Goal: Task Accomplishment & Management: Manage account settings

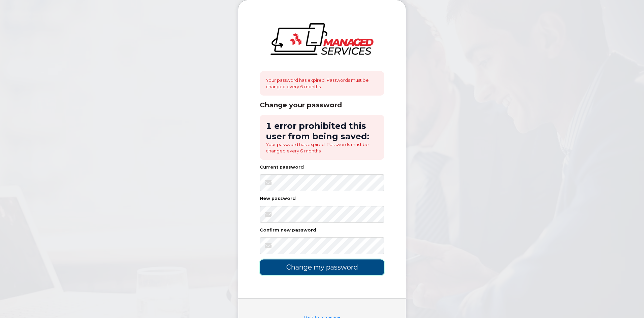
click at [304, 274] on input "Change my password" at bounding box center [322, 267] width 124 height 16
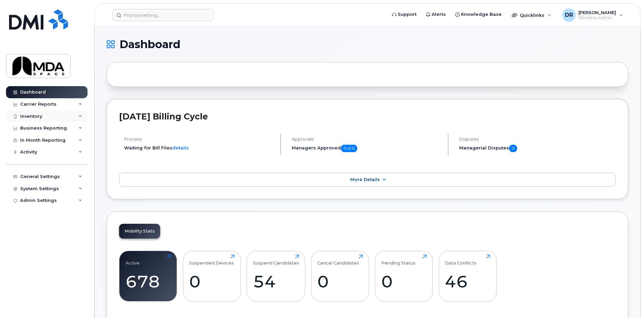
click at [33, 117] on div "Inventory" at bounding box center [31, 116] width 22 height 5
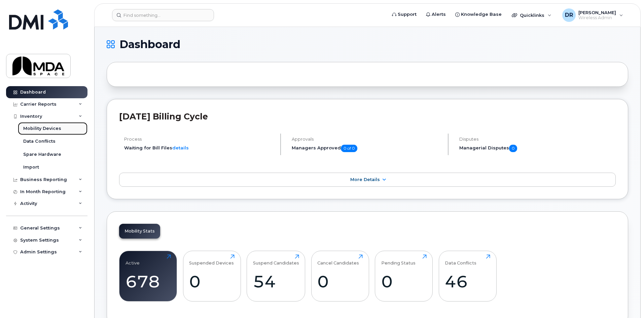
click at [44, 132] on div "Mobility Devices" at bounding box center [42, 128] width 38 height 6
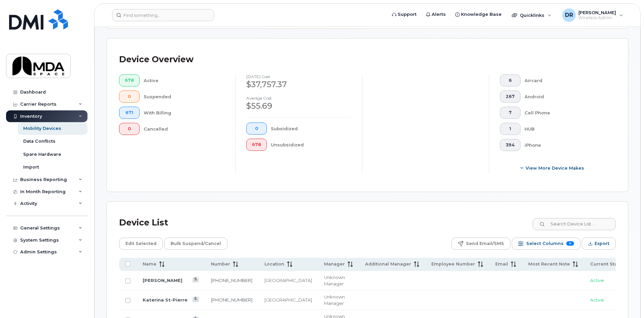
scroll to position [180, 0]
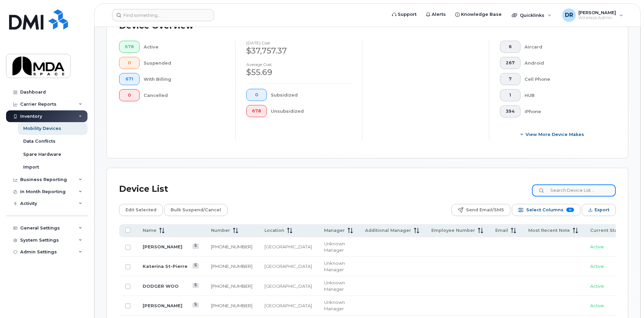
click at [563, 184] on input at bounding box center [574, 190] width 84 height 12
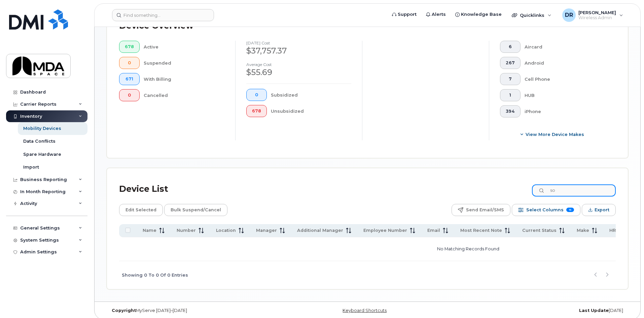
type input "s"
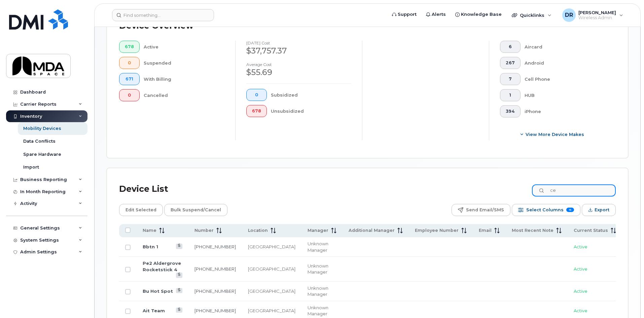
type input "c"
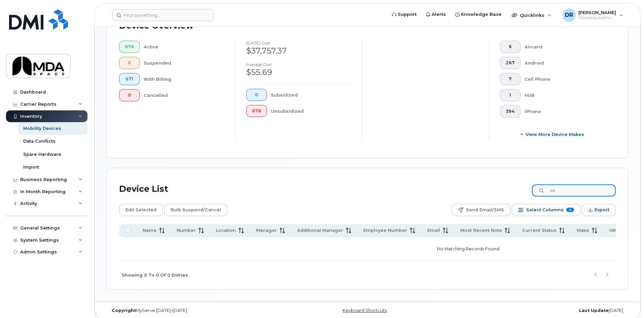
type input "s"
drag, startPoint x: 573, startPoint y: 185, endPoint x: 528, endPoint y: 179, distance: 45.9
click at [530, 180] on div "Device List sung" at bounding box center [367, 188] width 497 height 17
type input "jos"
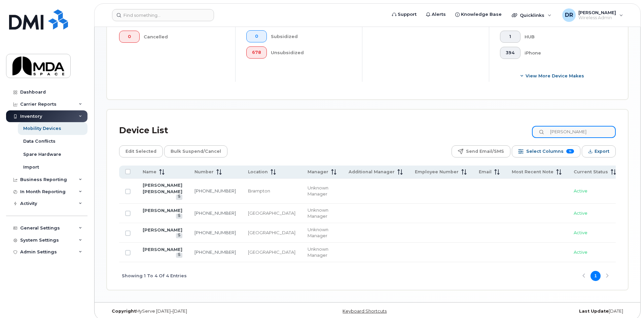
scroll to position [241, 0]
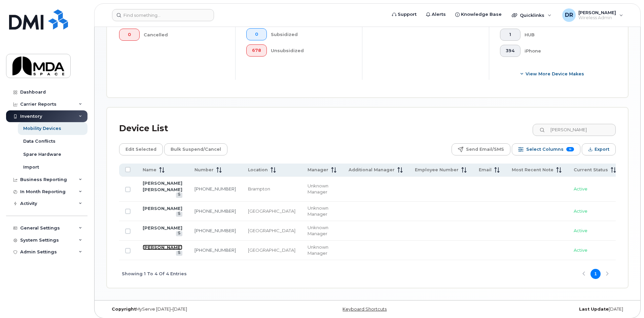
click at [167, 245] on link "JOS DUIVENVOORDEN" at bounding box center [163, 247] width 40 height 5
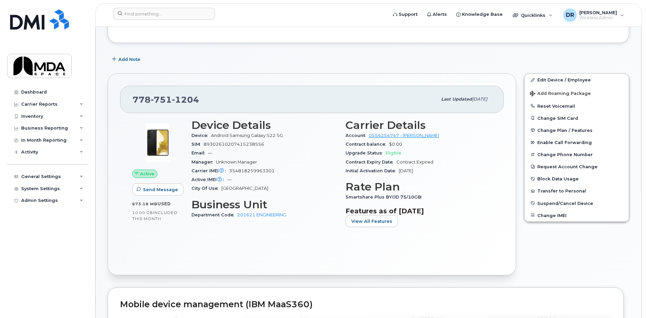
scroll to position [101, 0]
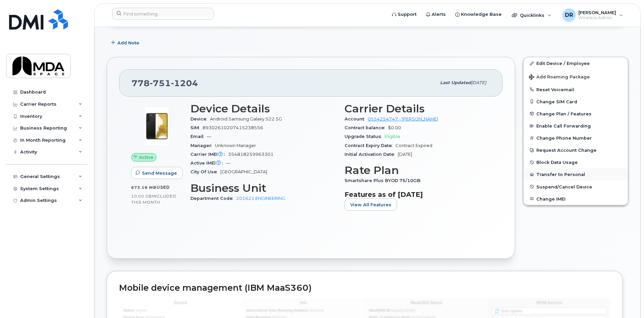
click at [555, 174] on button "Transfer to Personal" at bounding box center [576, 174] width 104 height 12
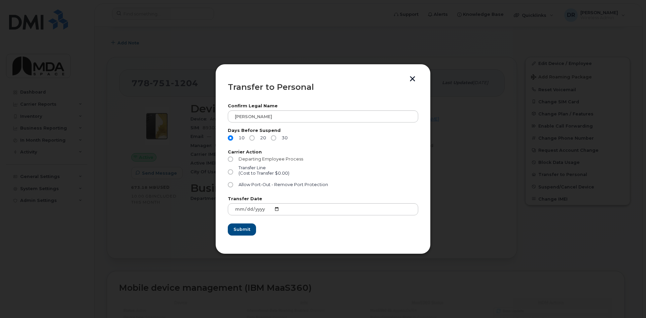
click at [231, 157] on input "Departing Employee Process" at bounding box center [230, 158] width 5 height 5
radio input "true"
click at [231, 186] on input "Allow Port-Out - Remove Port Protection" at bounding box center [230, 184] width 5 height 5
radio input "true"
click at [232, 159] on input "Departing Employee Process" at bounding box center [230, 158] width 5 height 5
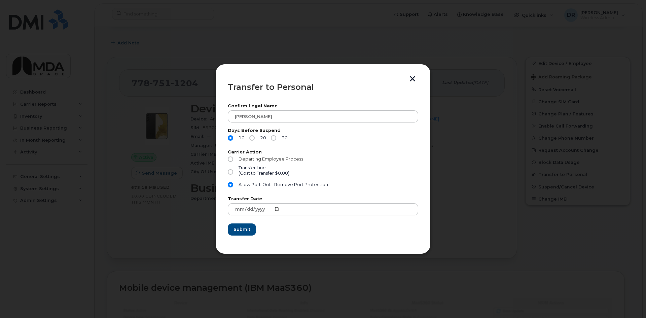
radio input "true"
click at [228, 185] on input "Allow Port-Out - Remove Port Protection" at bounding box center [230, 184] width 5 height 5
radio input "true"
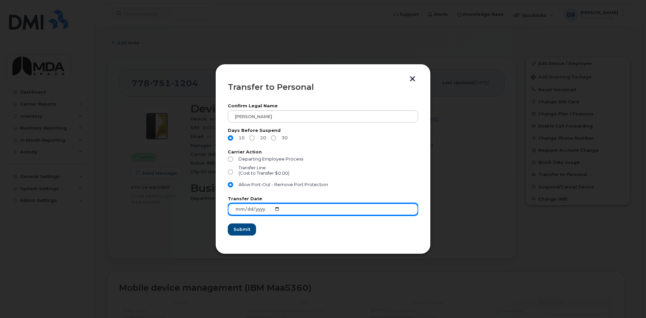
click at [275, 209] on input "2025-09-16" at bounding box center [323, 209] width 190 height 12
type input "2025-09-22"
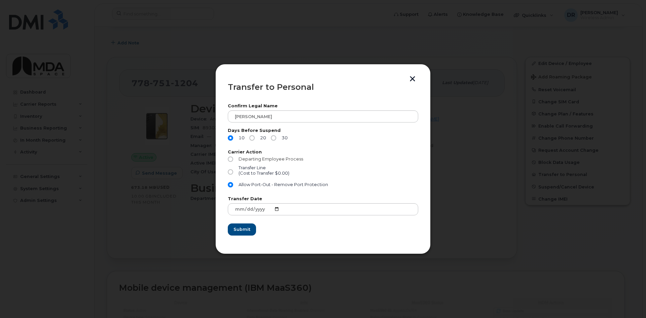
click at [230, 157] on input "Departing Employee Process" at bounding box center [230, 158] width 5 height 5
radio input "true"
